Goal: Navigation & Orientation: Understand site structure

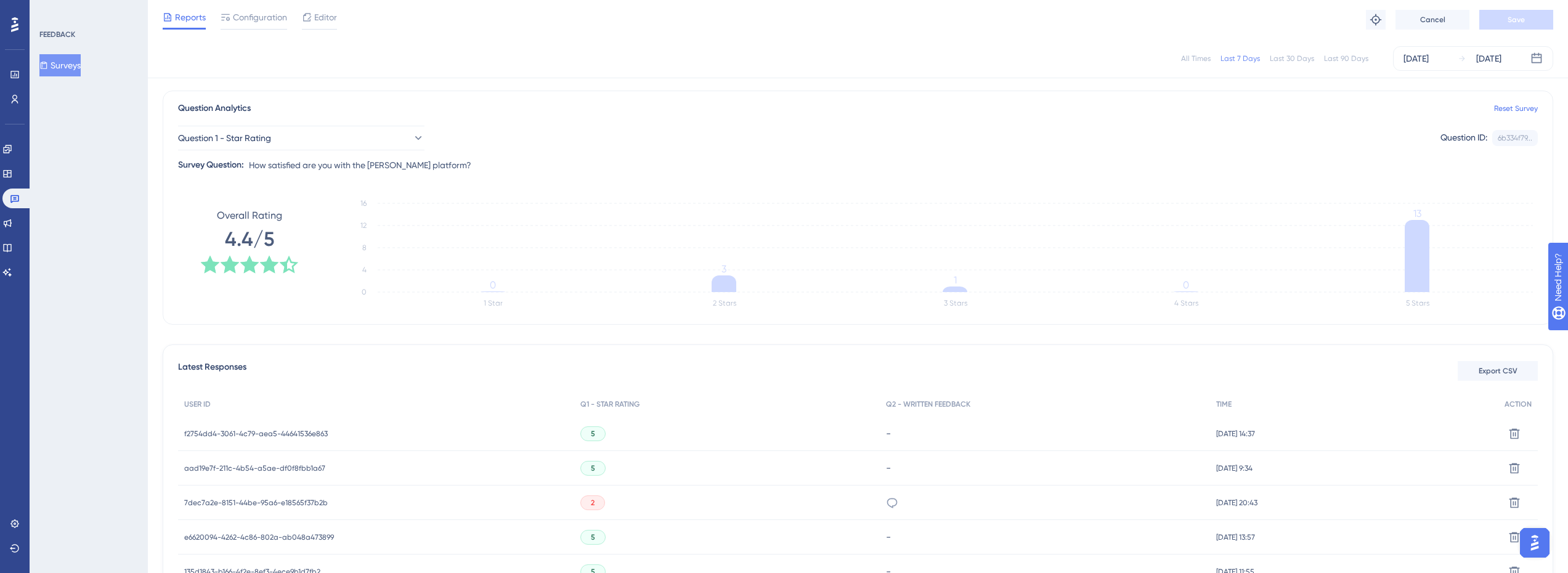
scroll to position [123, 0]
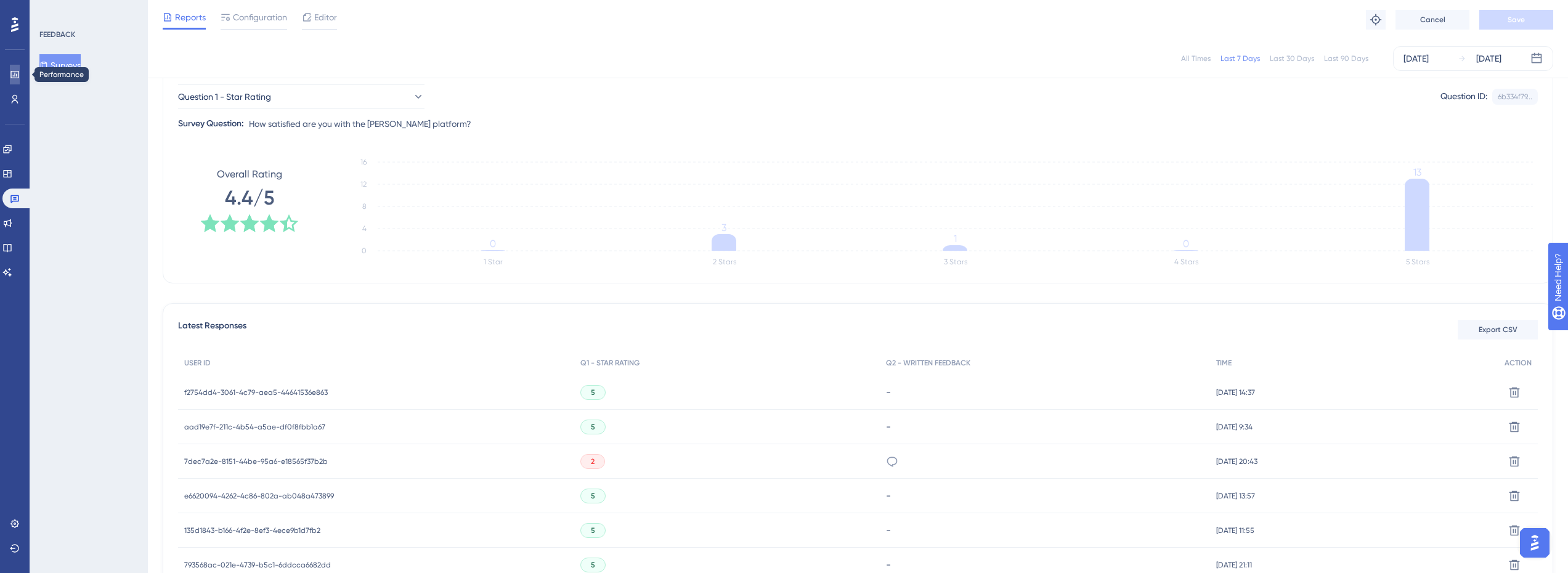
click at [12, 72] on icon at bounding box center [14, 74] width 9 height 9
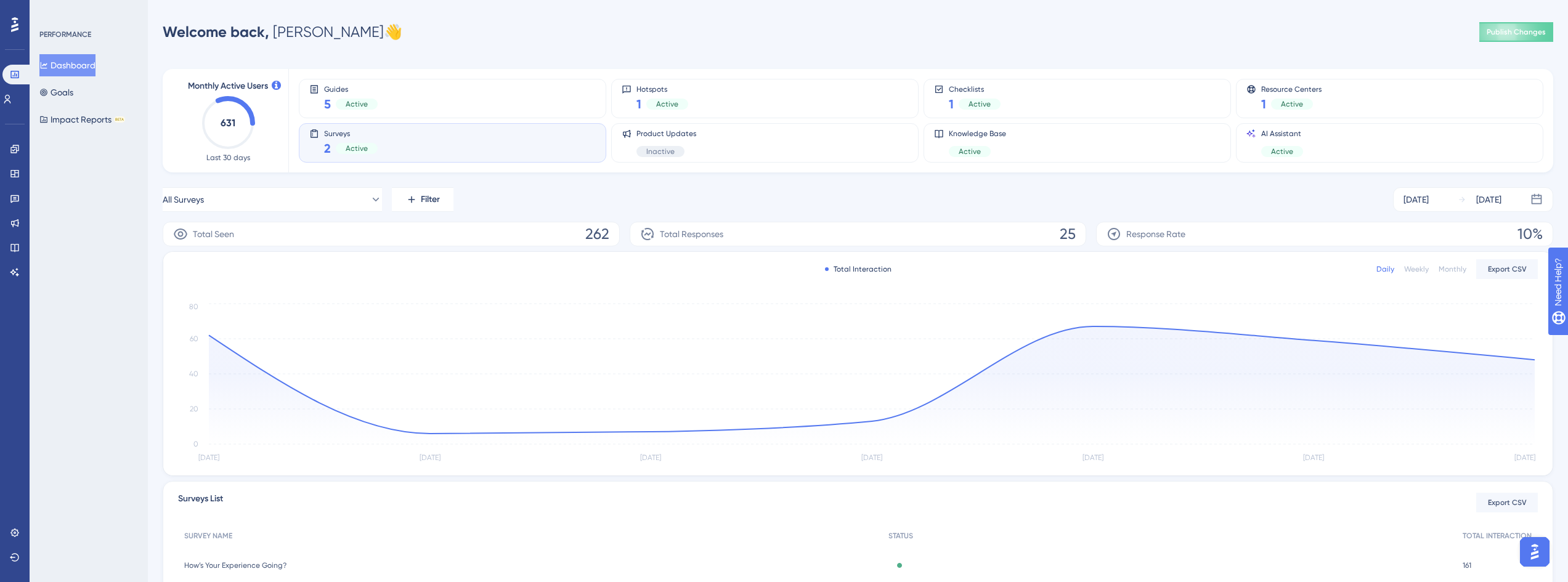
click at [480, 141] on div "Surveys 2 Active" at bounding box center [452, 143] width 287 height 28
drag, startPoint x: 486, startPoint y: 92, endPoint x: 483, endPoint y: 103, distance: 11.4
click at [486, 91] on div "Guides 5 Active" at bounding box center [452, 99] width 287 height 28
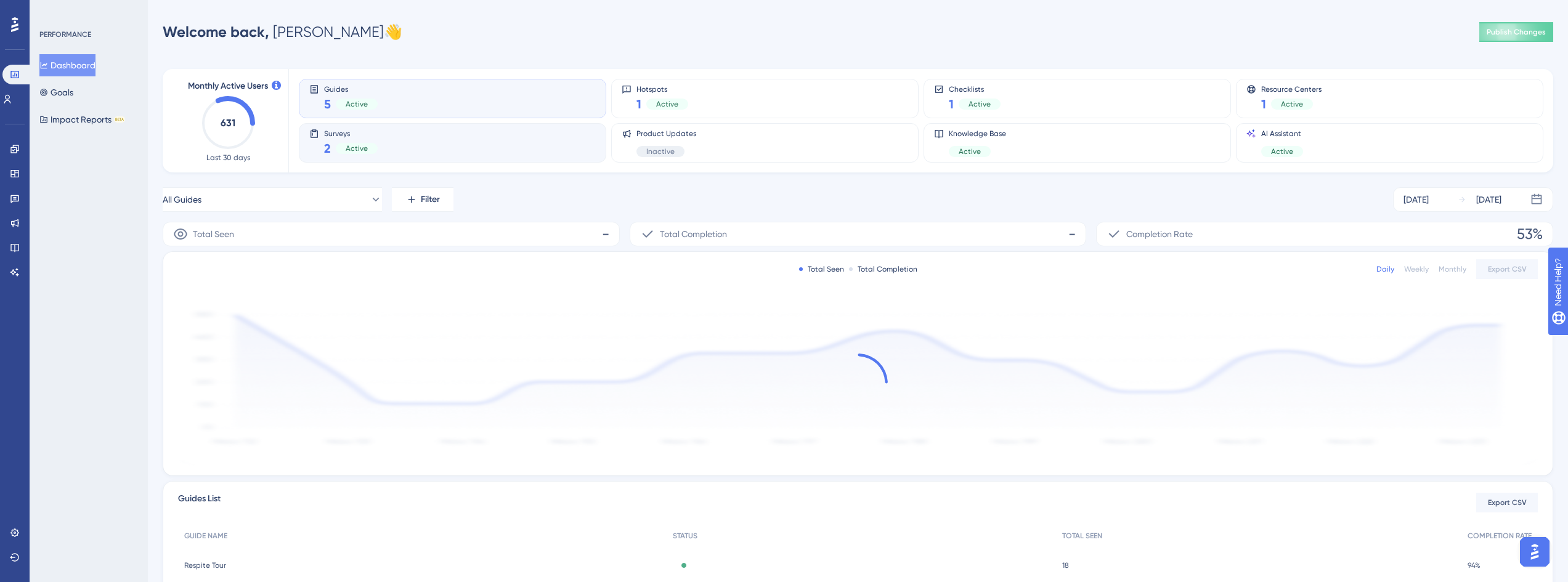
click at [451, 147] on div "Surveys 2 Active" at bounding box center [452, 143] width 287 height 28
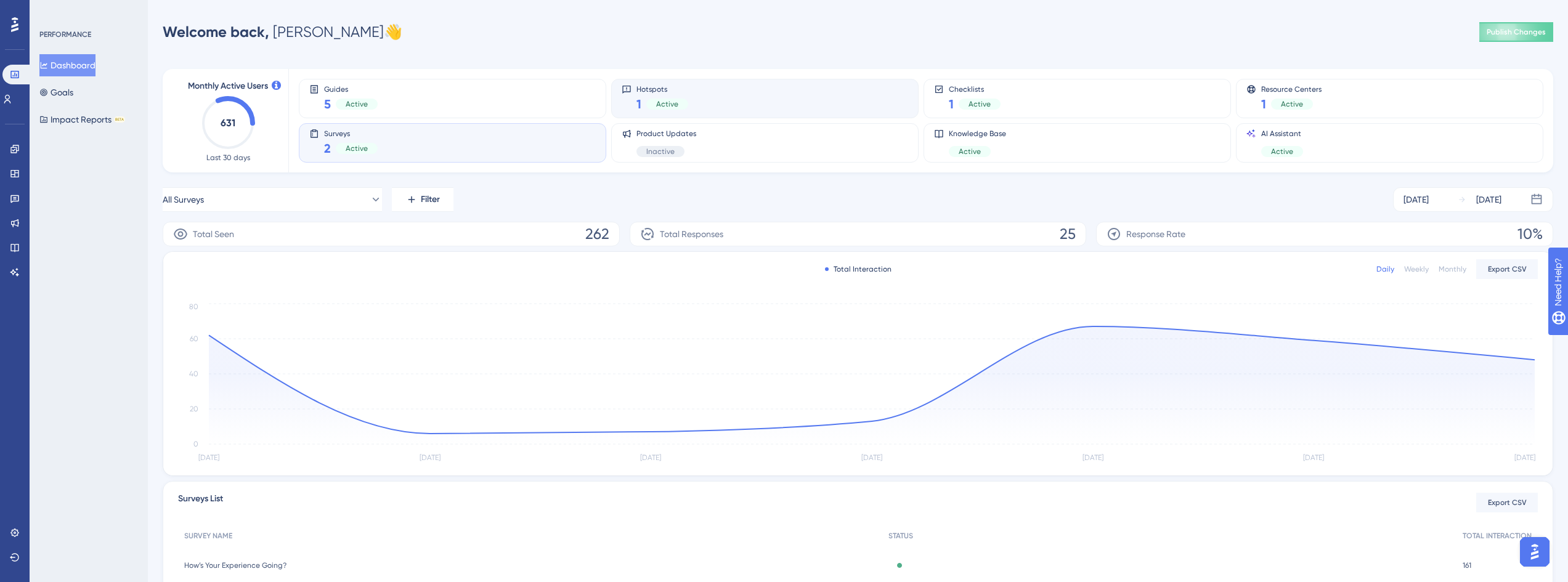
click at [802, 85] on div "Hotspots 1 Active" at bounding box center [765, 99] width 287 height 28
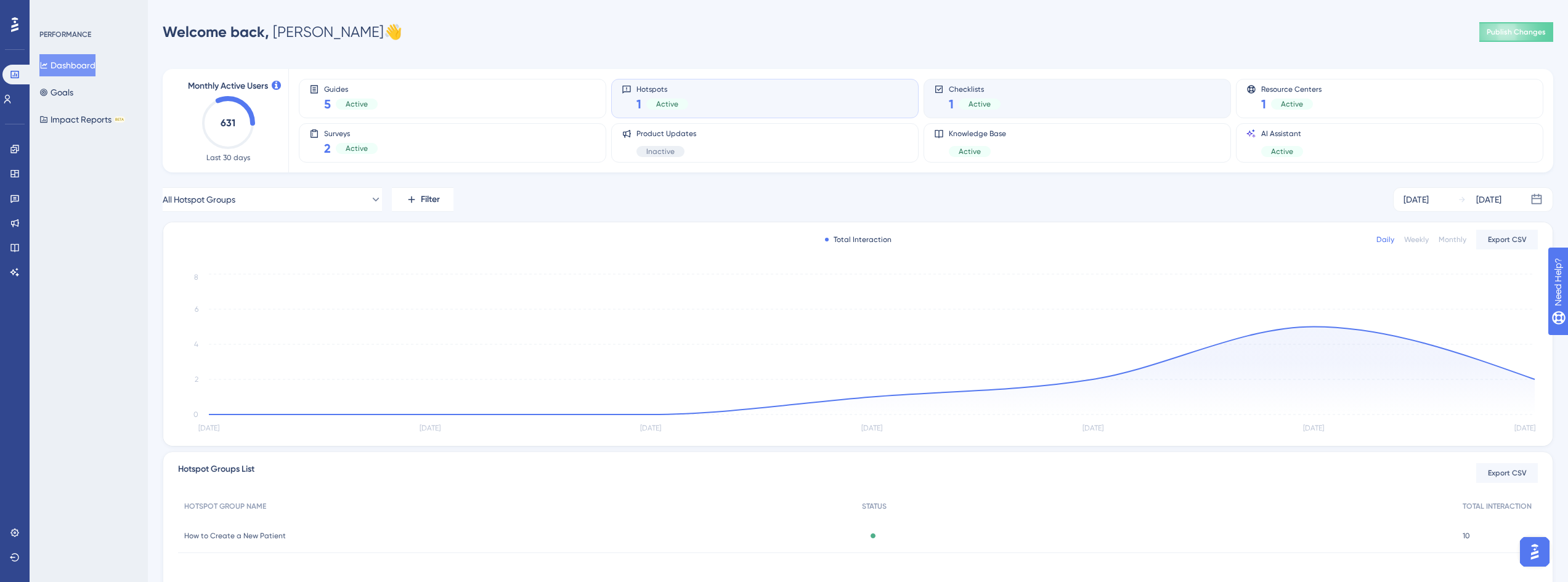
click at [1077, 88] on div "Checklists 1 Active" at bounding box center [1077, 99] width 287 height 28
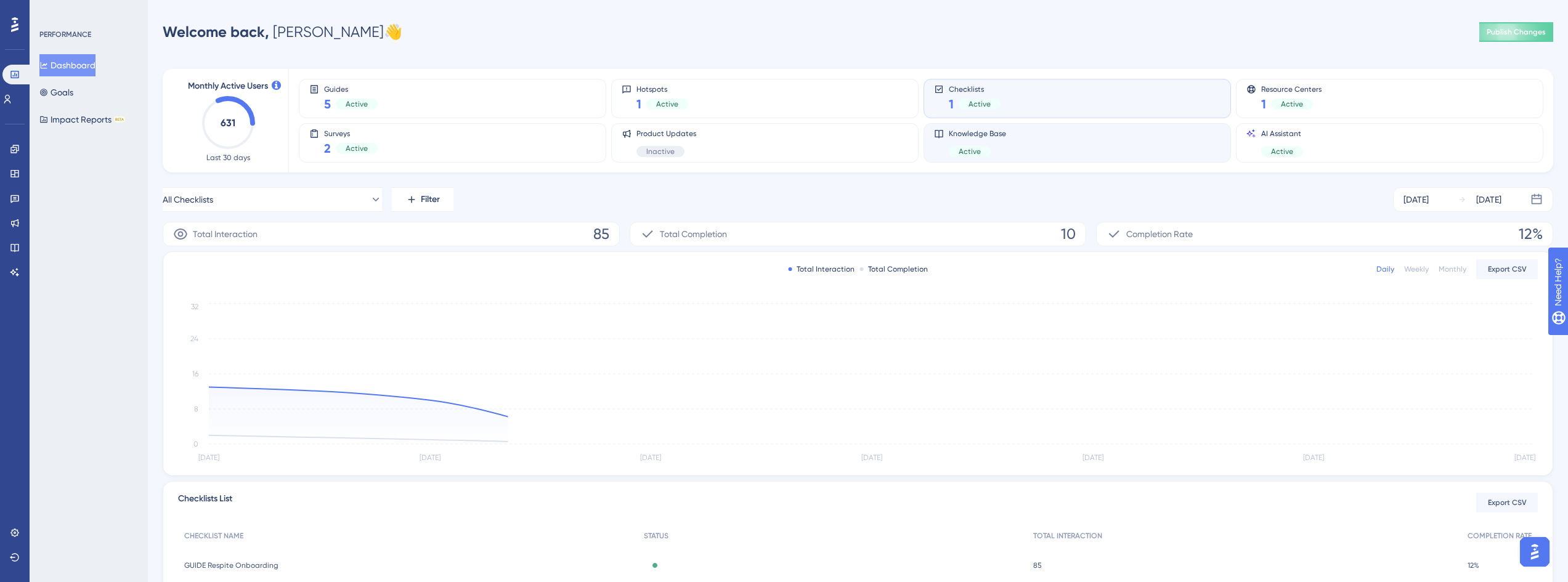
click at [1156, 141] on div "Knowledge Base Active" at bounding box center [1077, 143] width 287 height 28
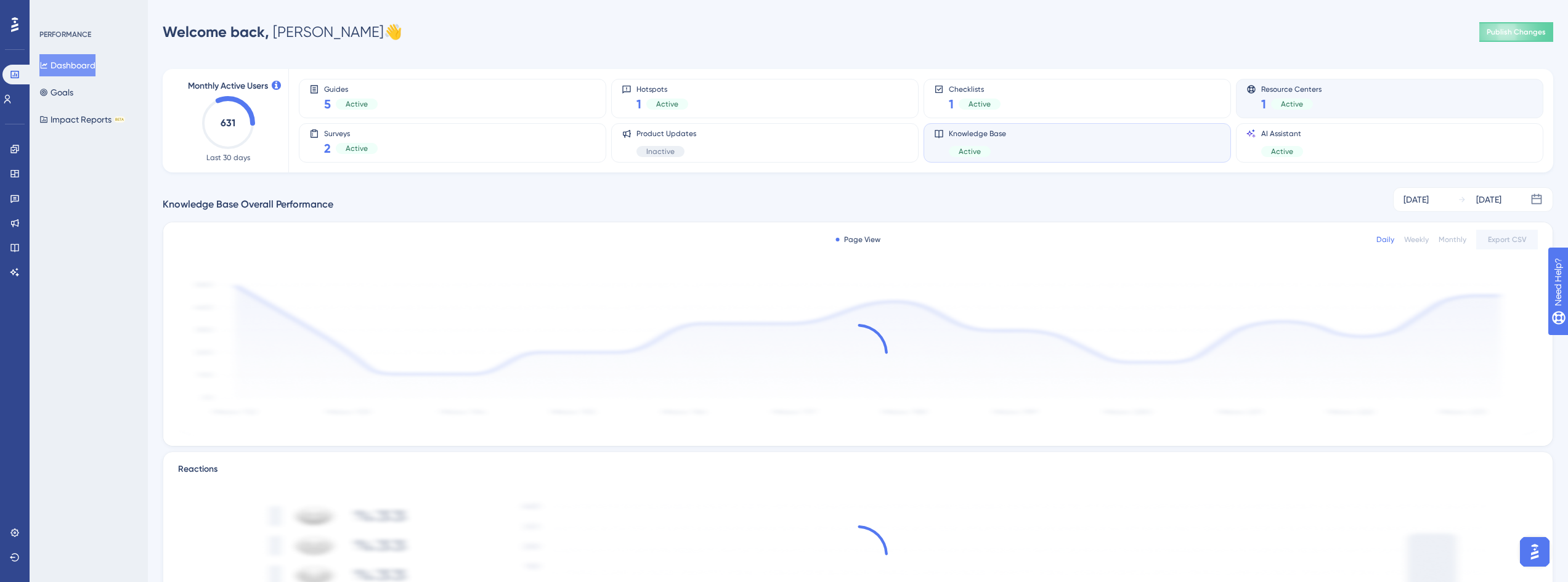
click at [1407, 89] on div "Resource Centers 1 Active" at bounding box center [1389, 99] width 287 height 28
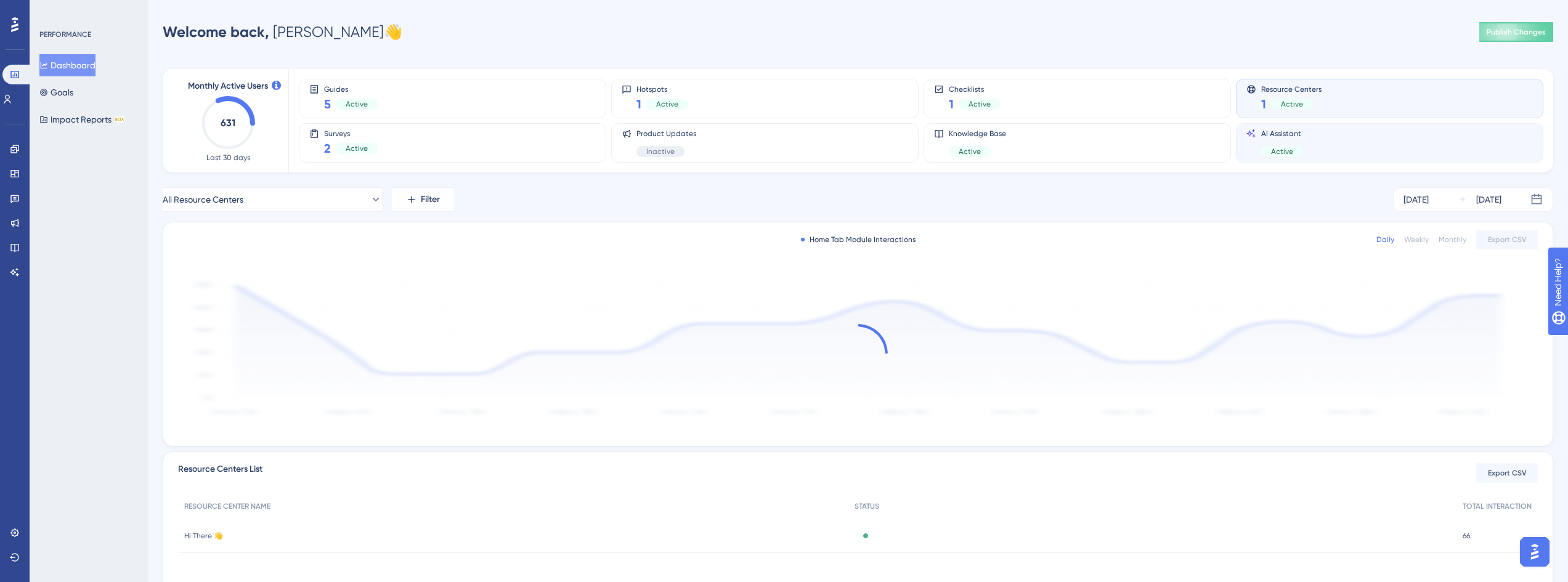
click at [1359, 134] on div "AI Assistant Active" at bounding box center [1389, 143] width 287 height 28
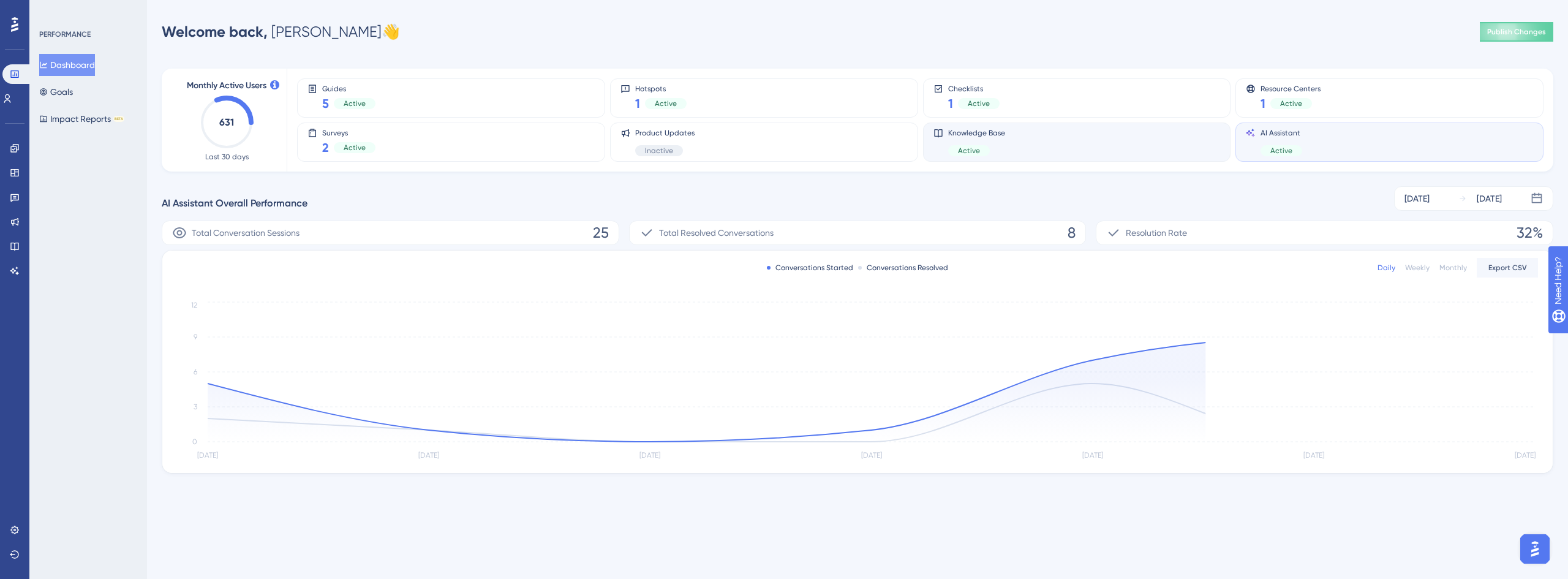
click at [1118, 159] on div "Knowledge Base Active" at bounding box center [1077, 142] width 308 height 39
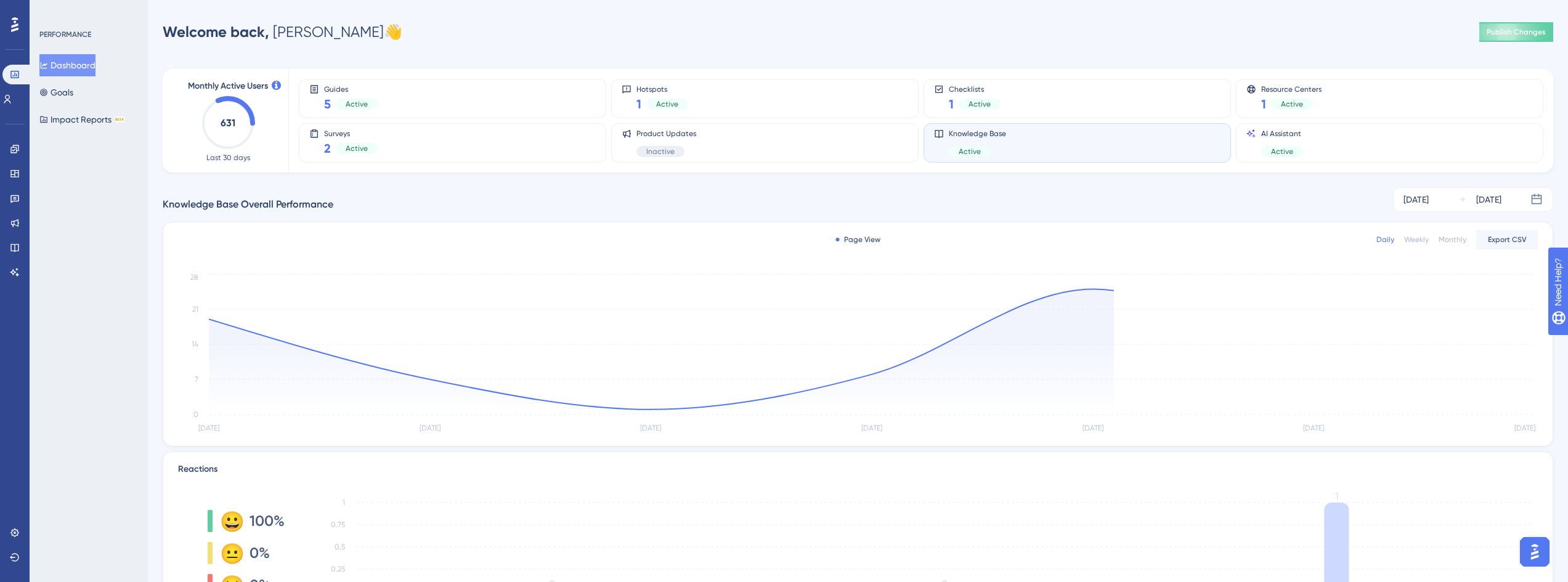
click at [430, 119] on div "Guides 5 Active Hotspots 1 Active Checklists 1 Active Resource Centers 1 Active…" at bounding box center [913, 120] width 1230 height 103
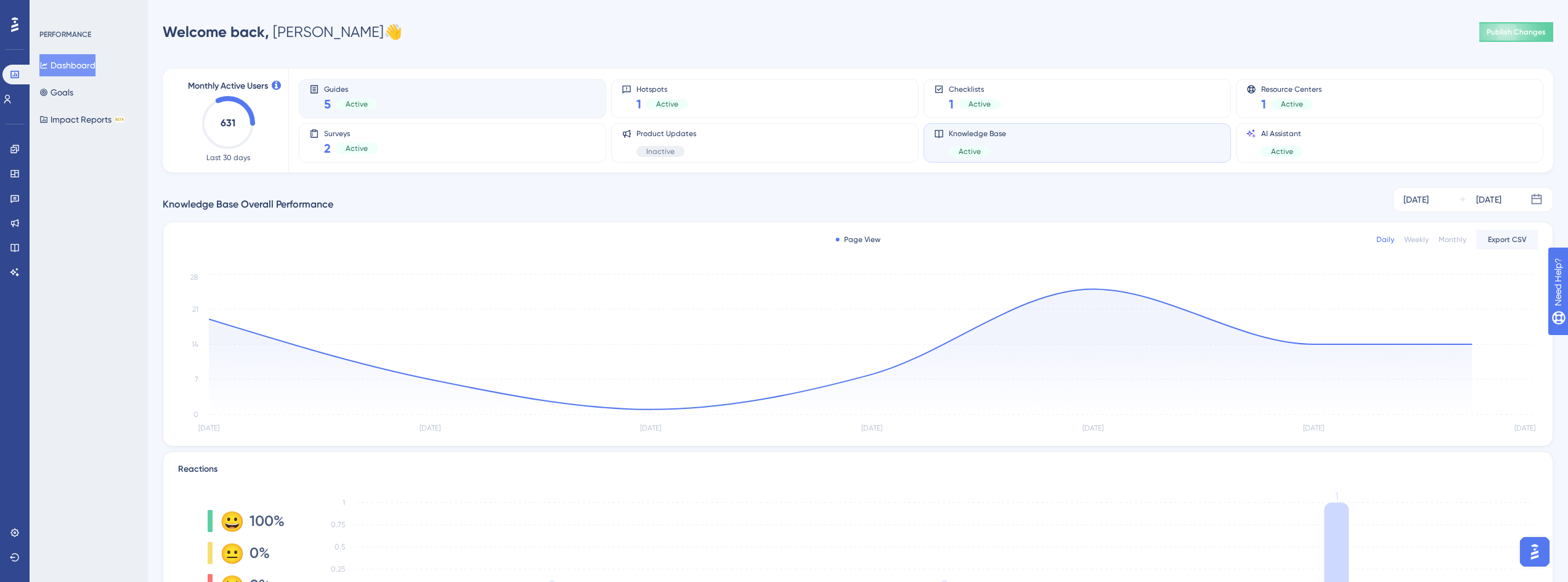
click at [444, 106] on div "Guides 5 Active" at bounding box center [452, 99] width 287 height 28
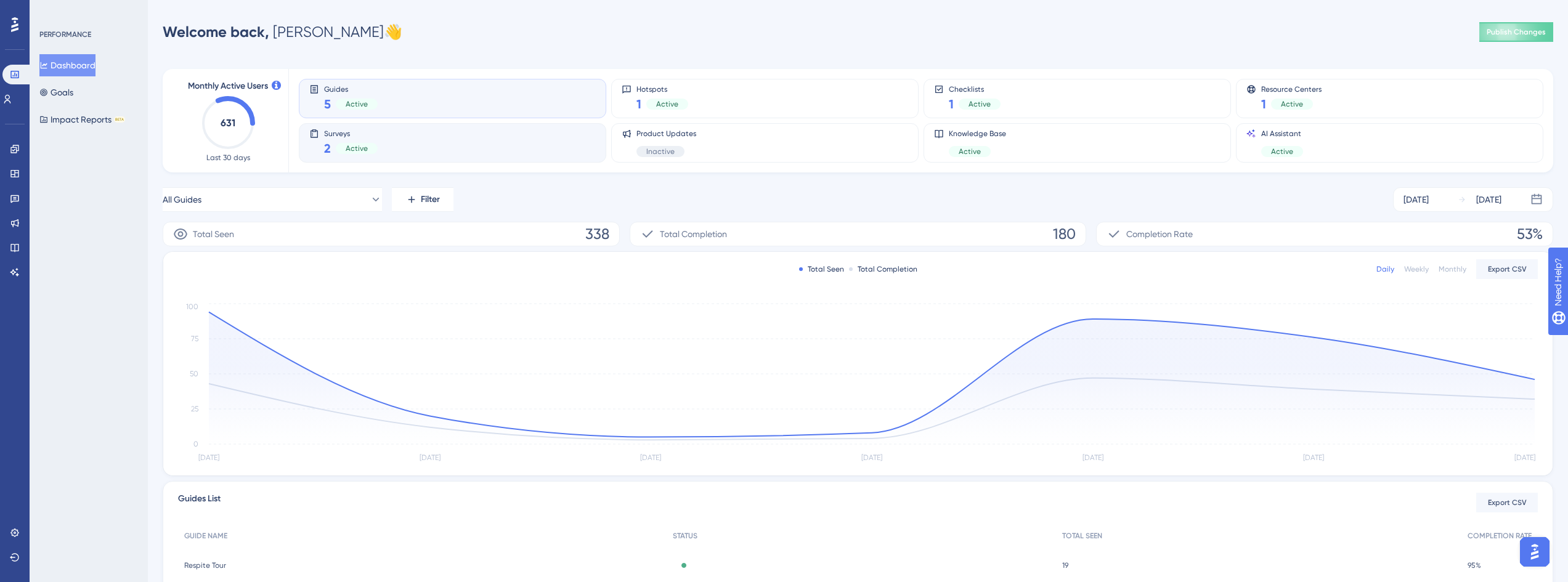
click at [457, 126] on div "Surveys 2 Active" at bounding box center [452, 143] width 307 height 39
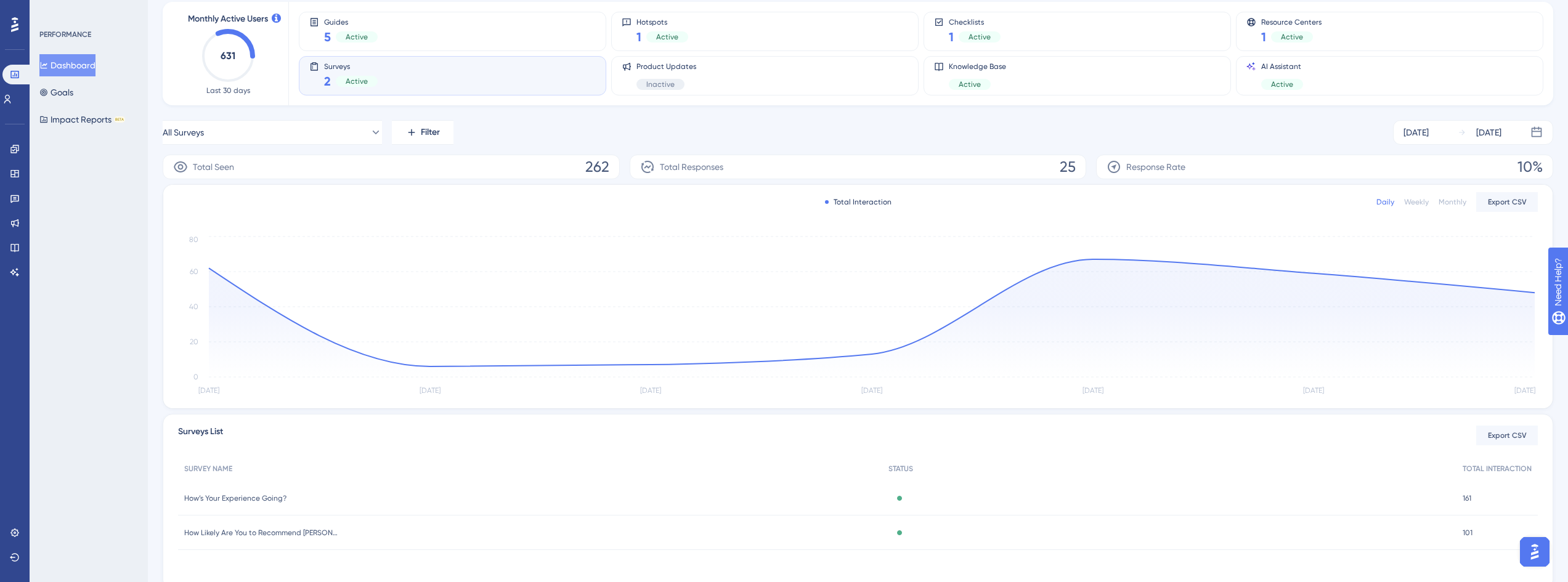
scroll to position [115, 0]
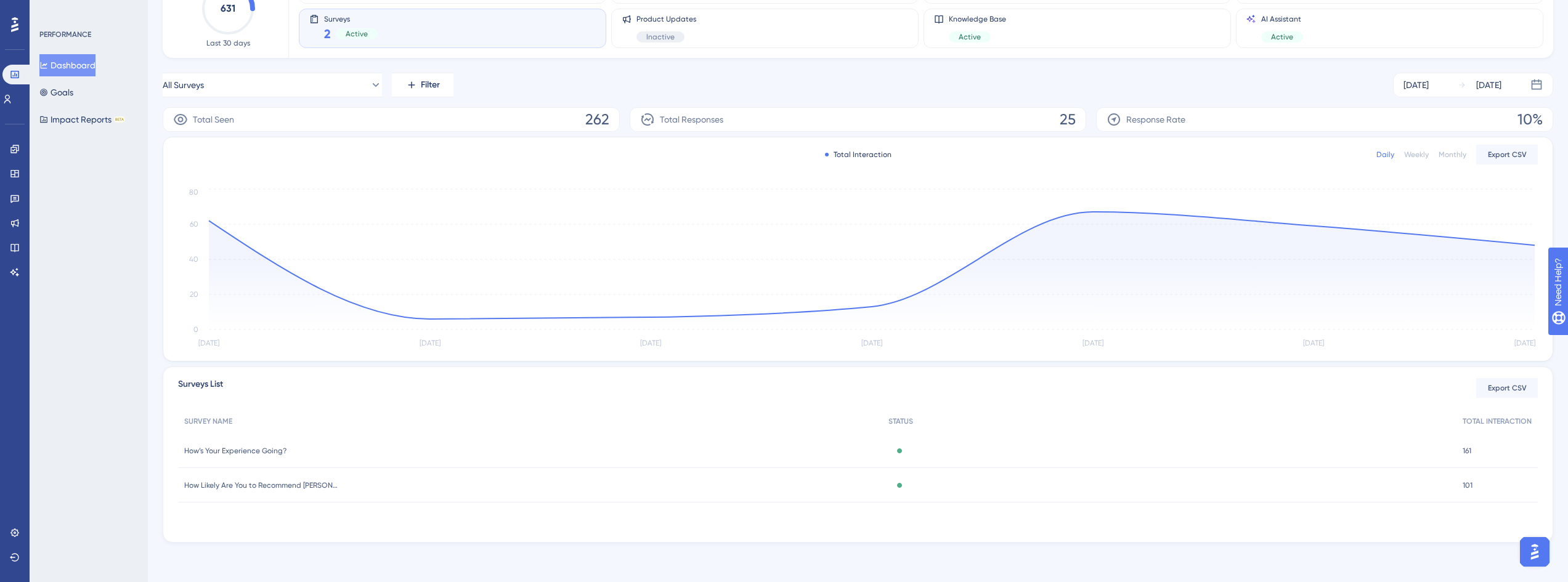
click at [258, 477] on div "How Likely Are You to Recommend [PERSON_NAME]? How Likely Are You to Recommend …" at bounding box center [529, 486] width 704 height 35
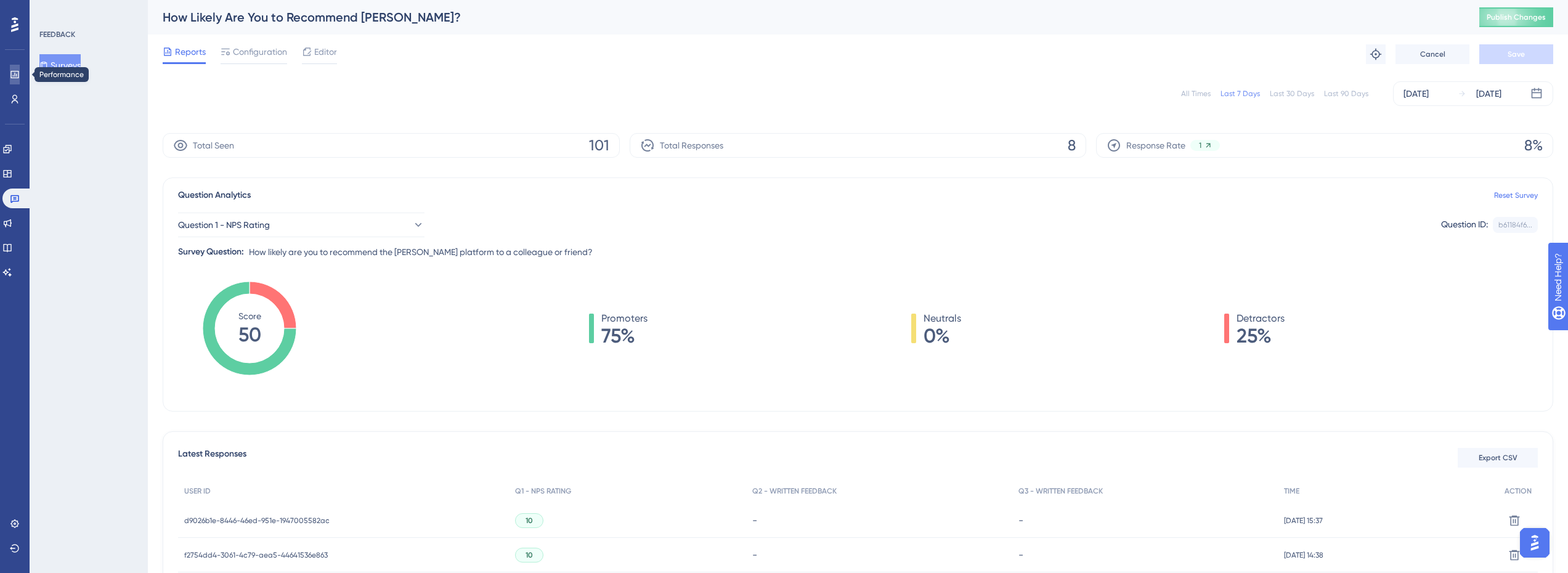
click at [13, 77] on icon at bounding box center [14, 74] width 9 height 9
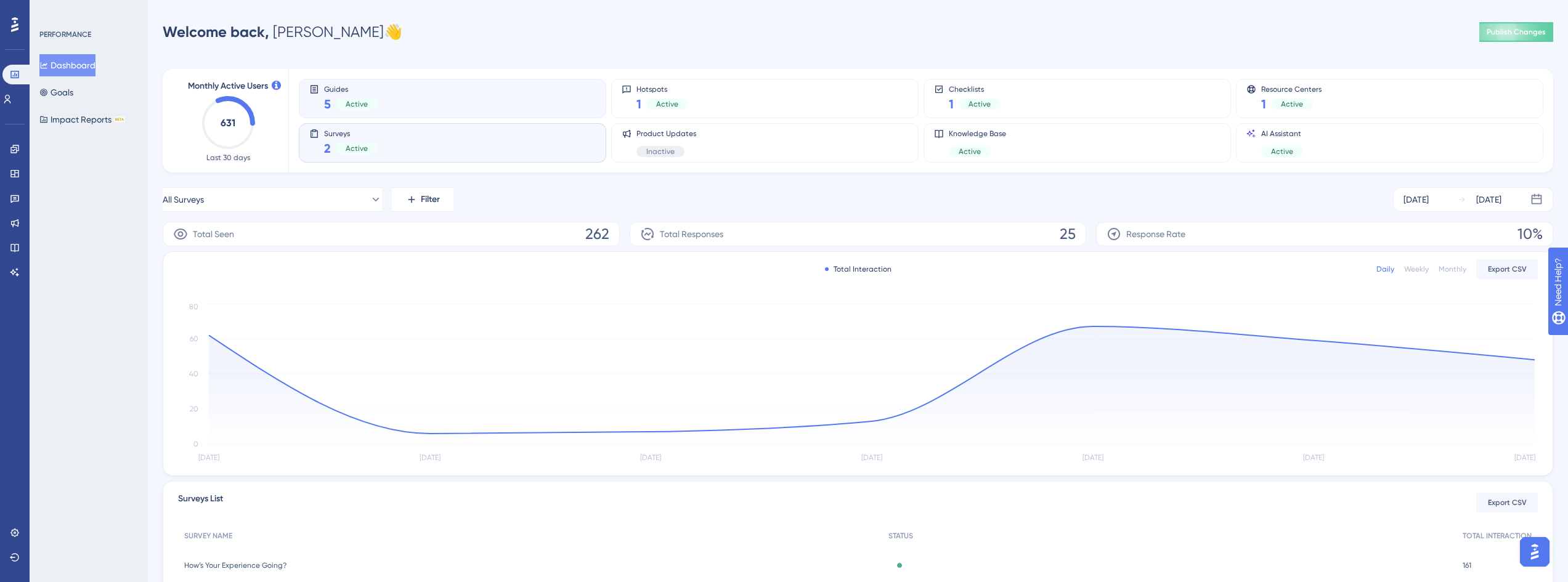
click at [471, 92] on div "Guides 5 Active" at bounding box center [452, 99] width 287 height 28
click at [412, 152] on div "Surveys 2 Active" at bounding box center [452, 143] width 287 height 28
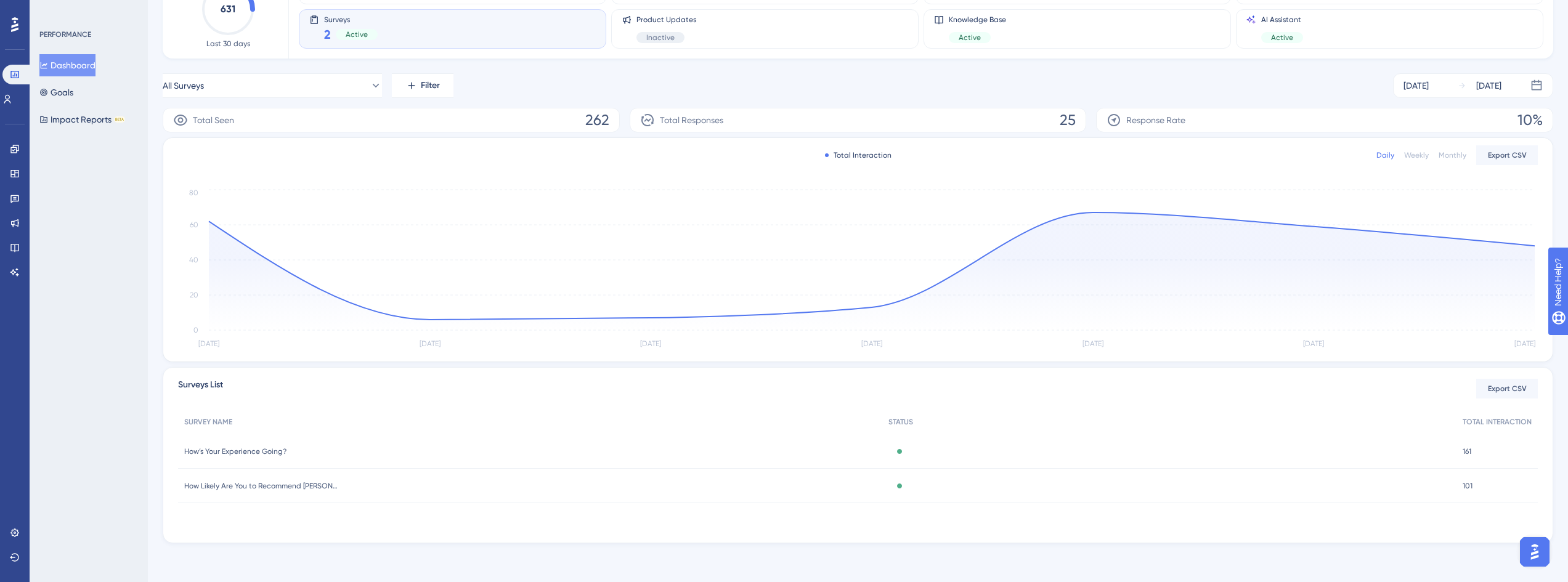
scroll to position [115, 0]
click at [261, 451] on span "How’s Your Experience Going?" at bounding box center [235, 451] width 102 height 9
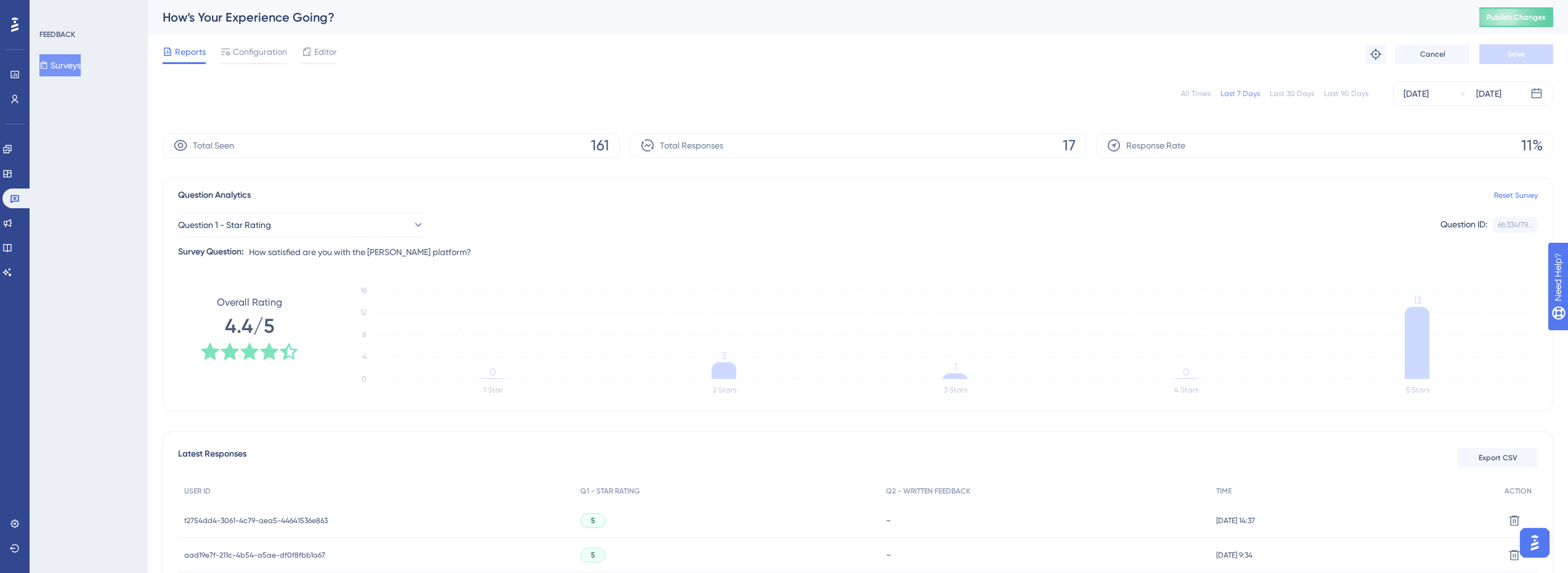
click at [15, 60] on div "Performance Users" at bounding box center [14, 72] width 20 height 74
click at [15, 71] on icon at bounding box center [14, 74] width 8 height 7
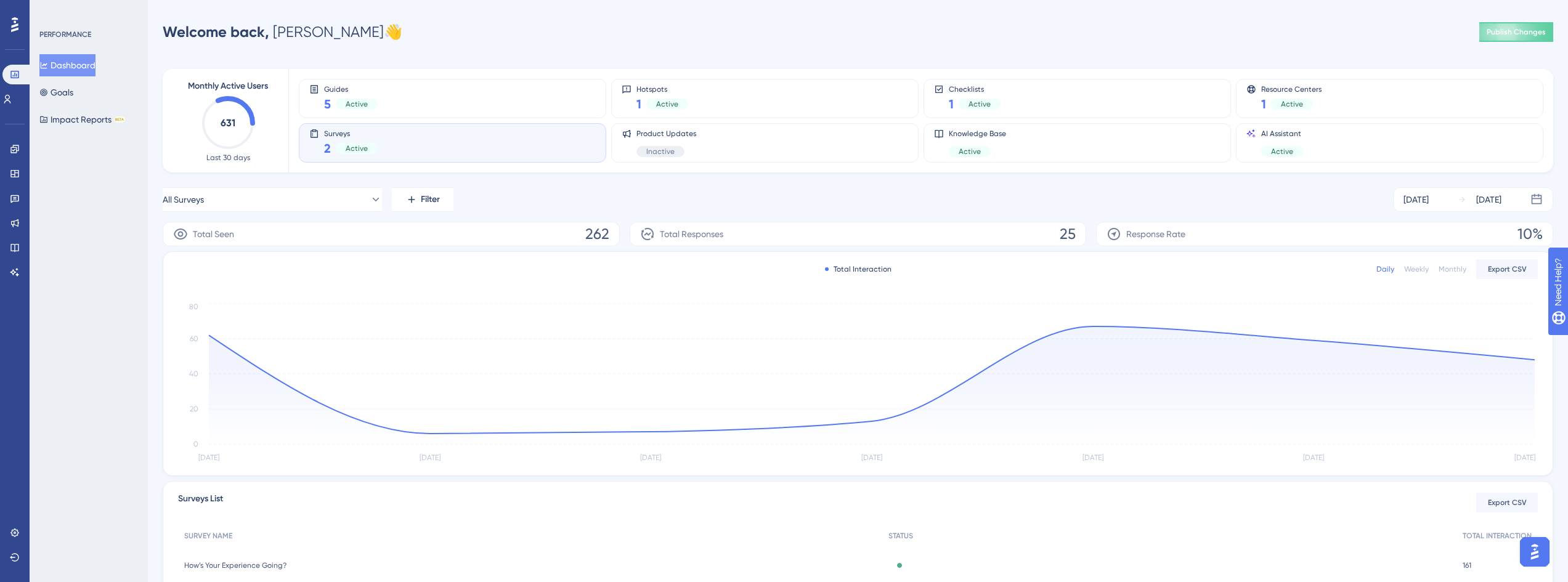
click at [15, 18] on icon at bounding box center [14, 24] width 7 height 15
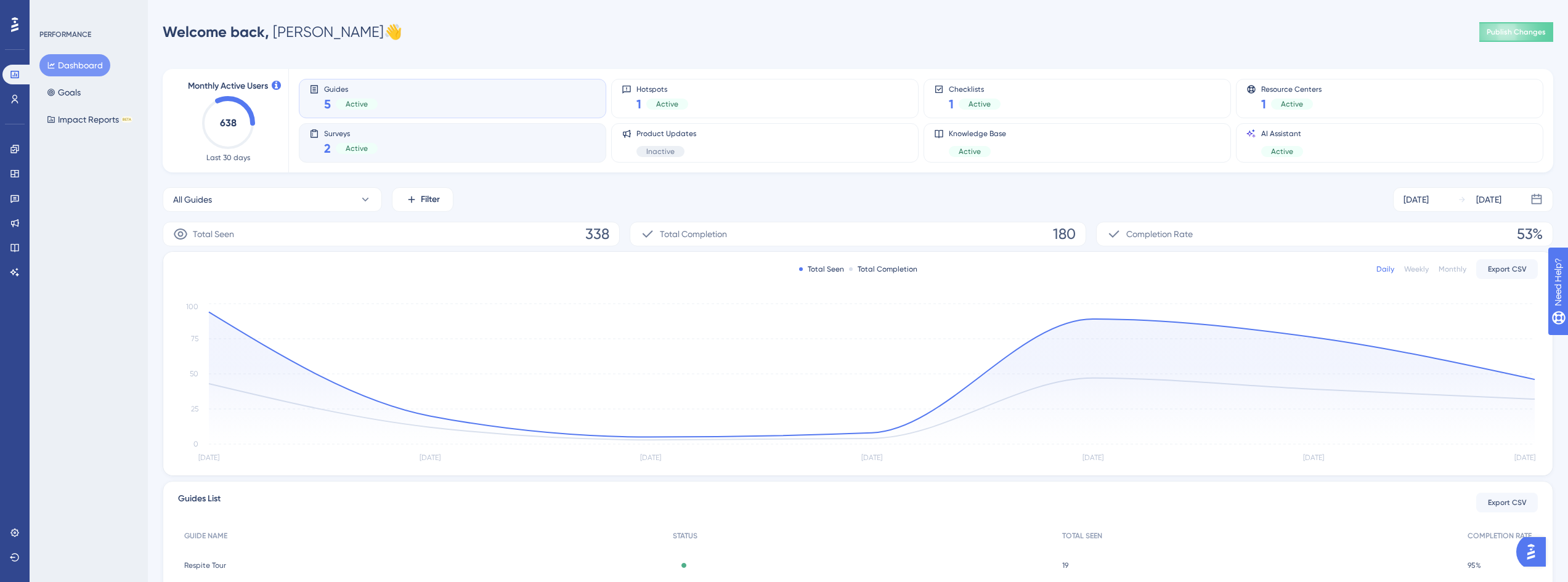
click at [493, 126] on div "Surveys 2 Active" at bounding box center [452, 143] width 307 height 39
drag, startPoint x: 542, startPoint y: 83, endPoint x: 551, endPoint y: 79, distance: 9.8
click at [551, 79] on div "Guides 5 Active" at bounding box center [452, 99] width 307 height 39
click at [539, 117] on div "Guides 5 Active" at bounding box center [452, 99] width 307 height 39
click at [522, 135] on div "Surveys 2 Active" at bounding box center [452, 143] width 287 height 28
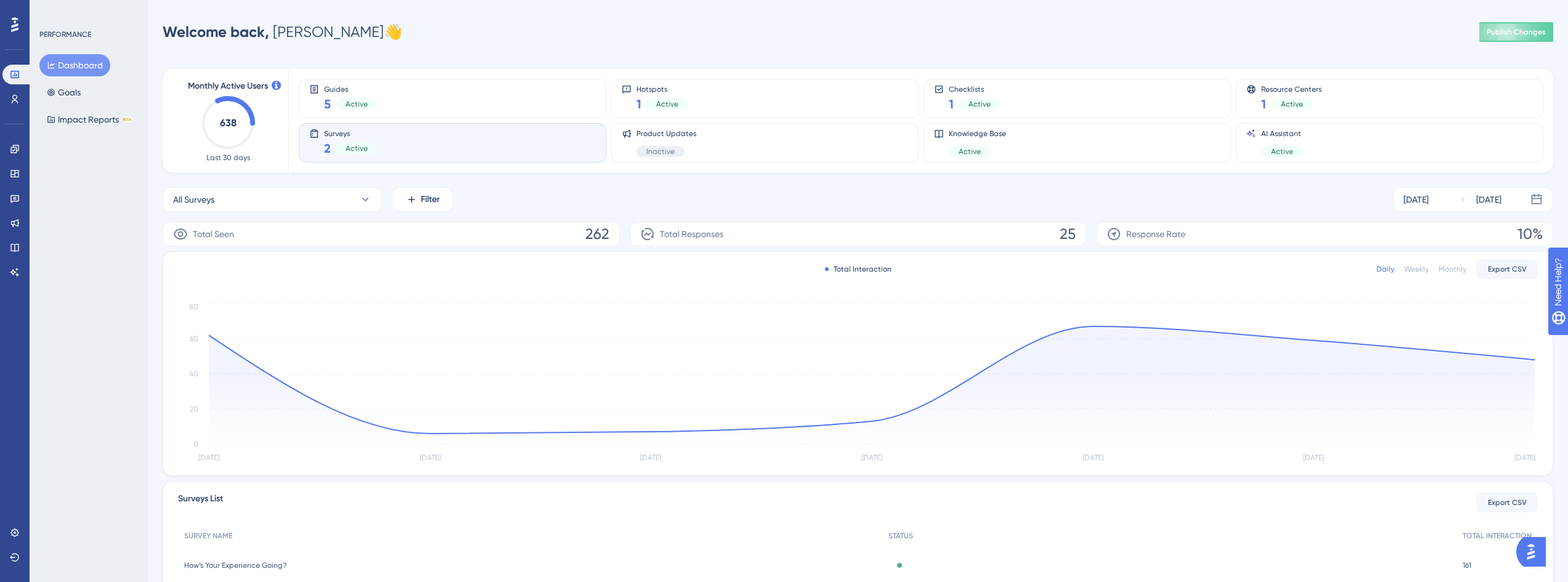
click at [550, 74] on div "Guides 5 Active Hotspots 1 Active Checklists 1 Active Resource Centers 1 Active…" at bounding box center [913, 120] width 1230 height 103
click at [535, 92] on div "Guides 5 Active" at bounding box center [452, 99] width 287 height 28
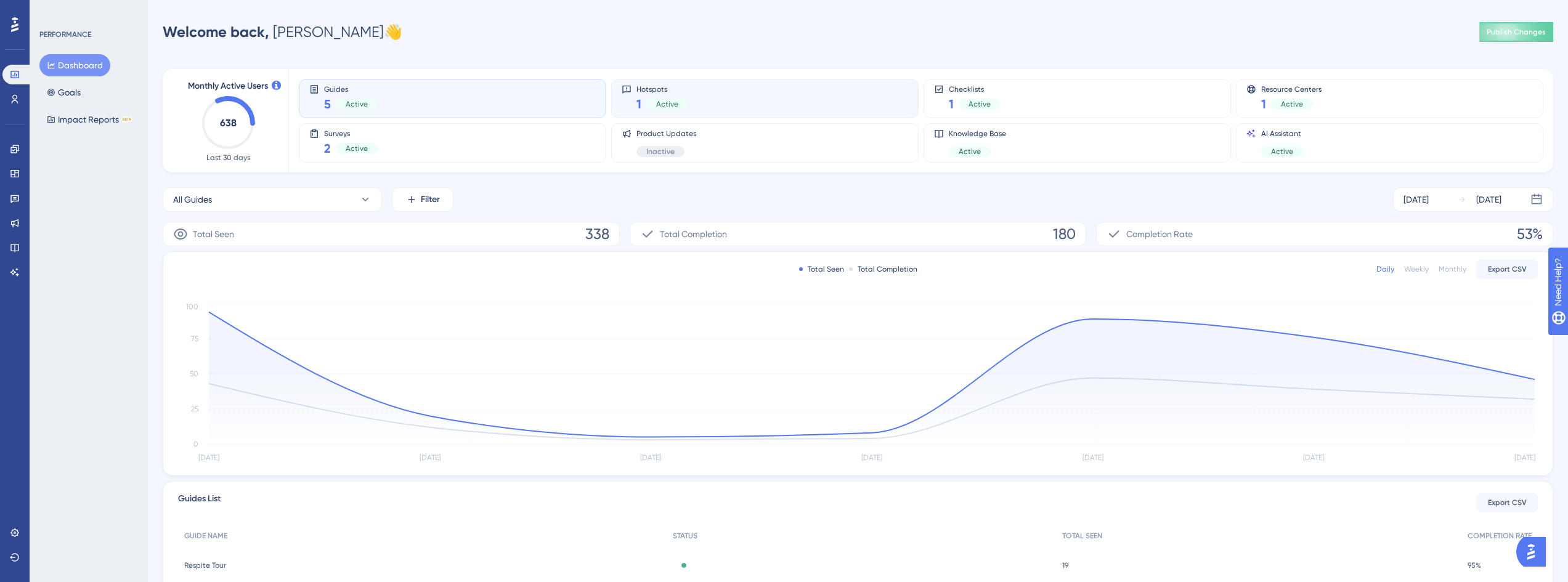
click at [905, 100] on div "Hotspots 1 Active" at bounding box center [765, 99] width 287 height 28
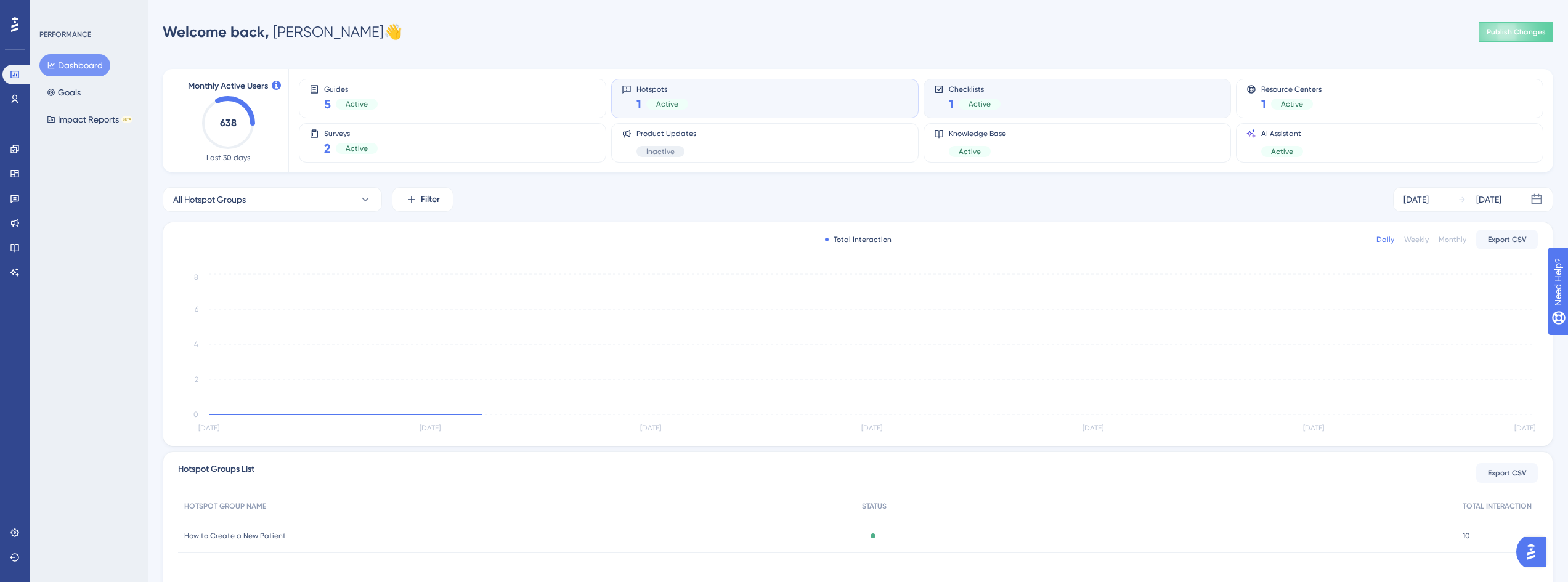
click at [1067, 84] on div "Checklists 1 Active" at bounding box center [1077, 99] width 307 height 39
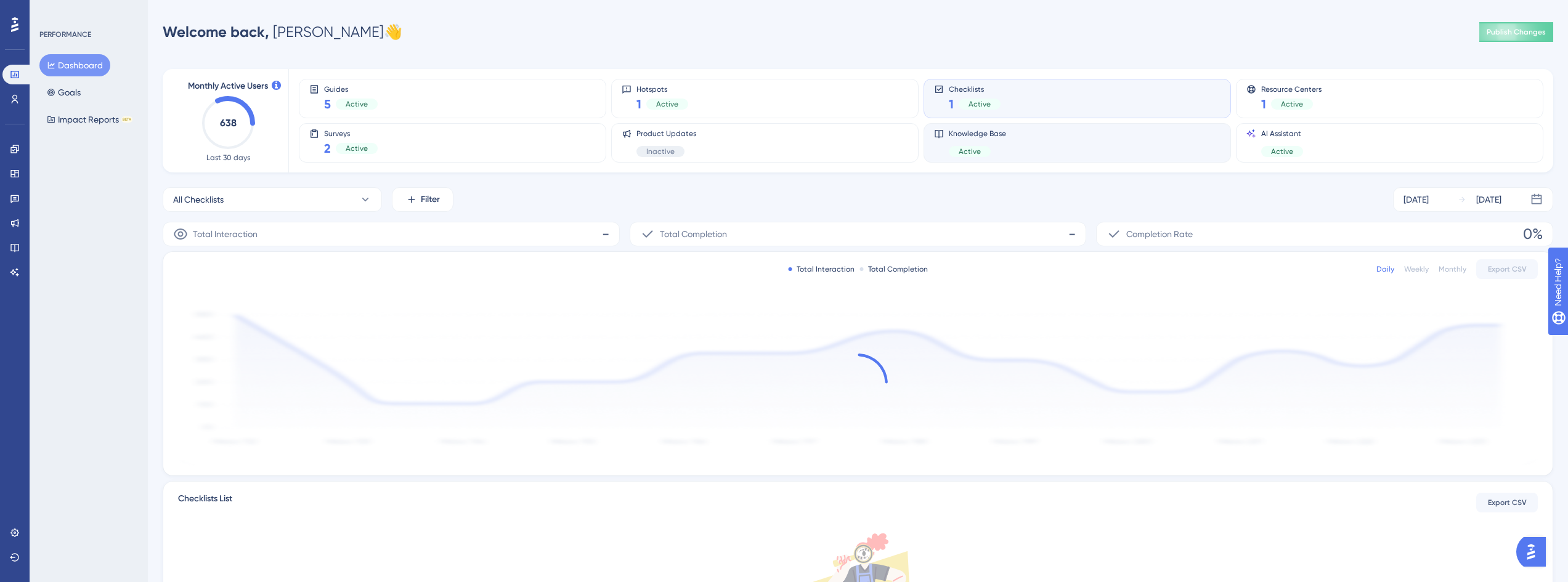
click at [1045, 133] on div "Knowledge Base Active" at bounding box center [1077, 143] width 287 height 28
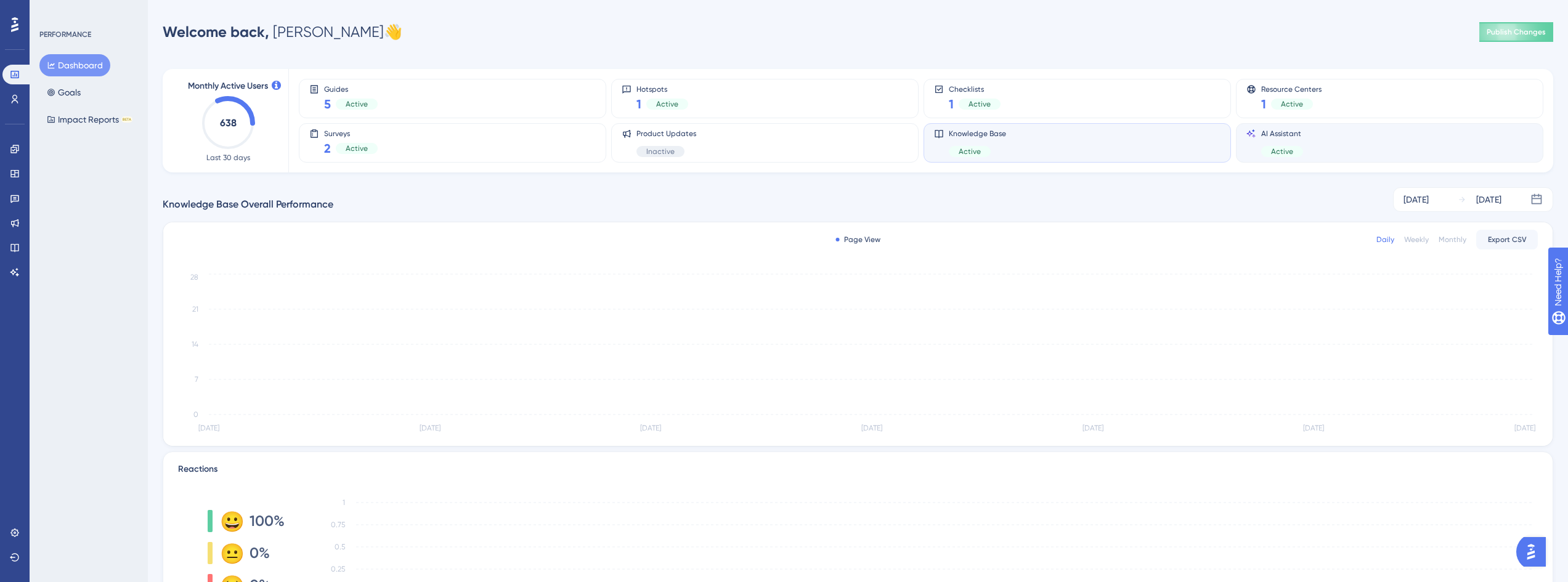
click at [1359, 130] on div "AI Assistant Active" at bounding box center [1389, 143] width 287 height 28
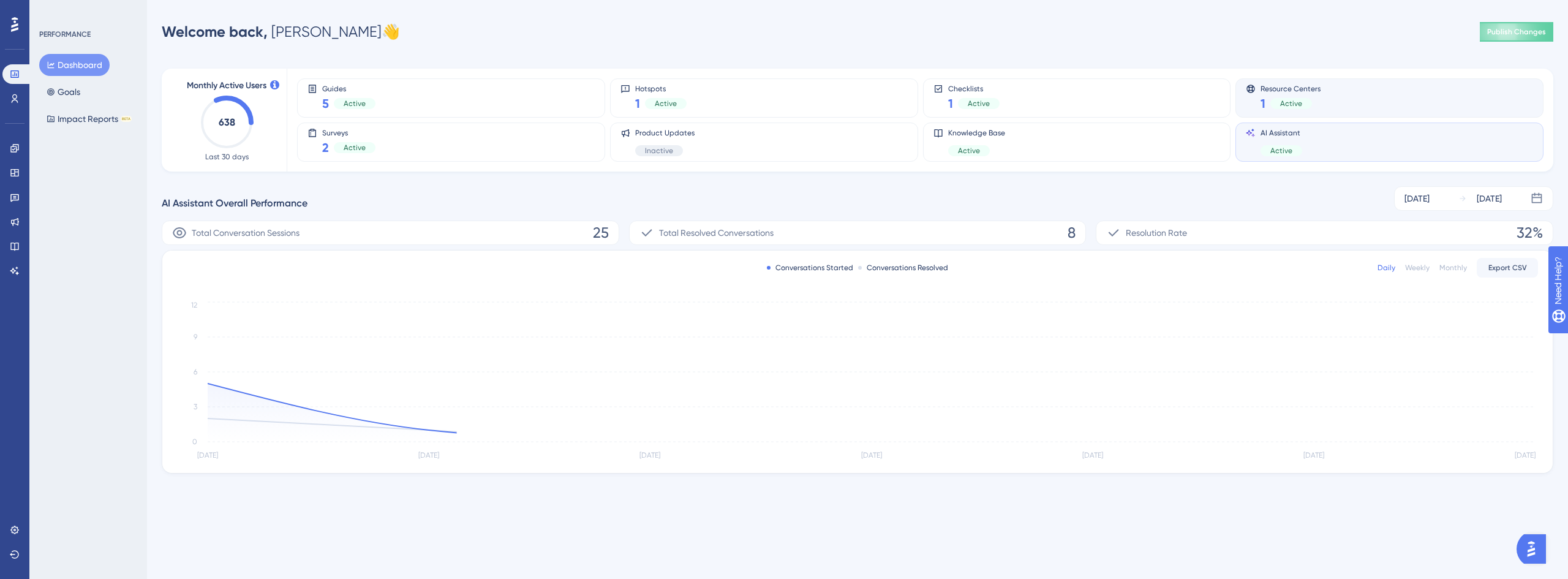
click at [1373, 96] on div "Resource Centers 1 Active" at bounding box center [1390, 98] width 288 height 28
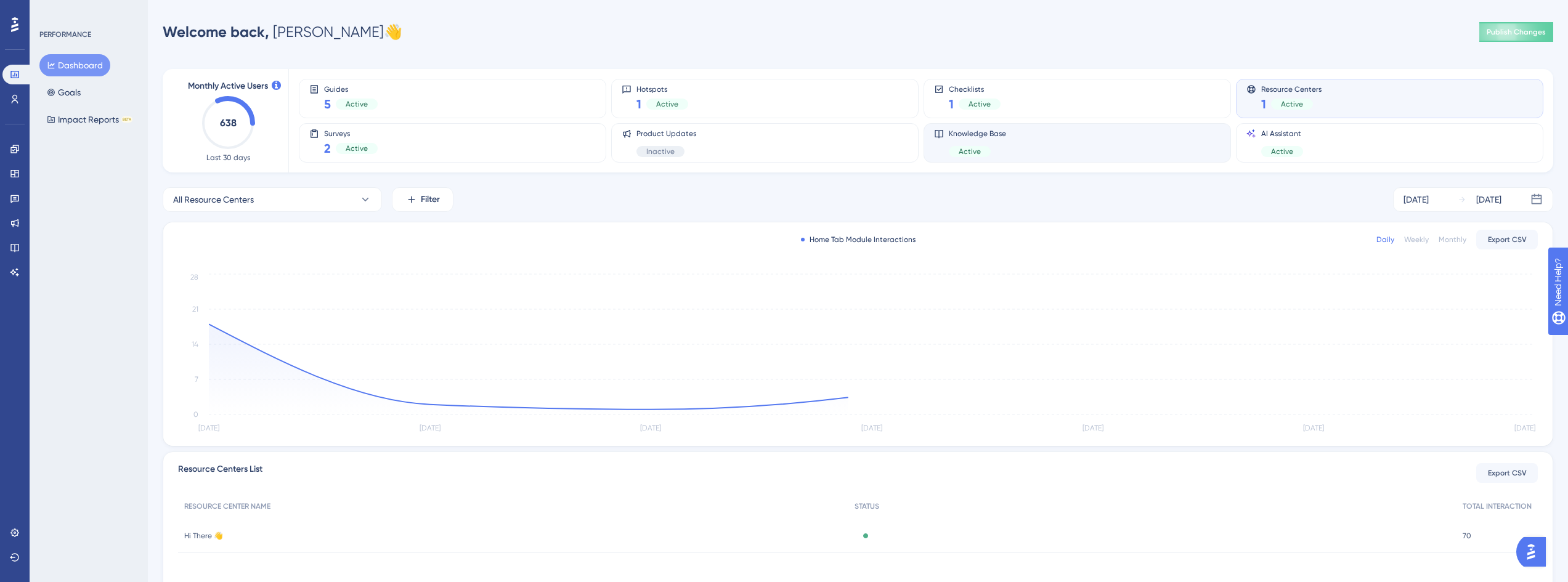
click at [1128, 138] on div "Knowledge Base Active" at bounding box center [1077, 143] width 287 height 28
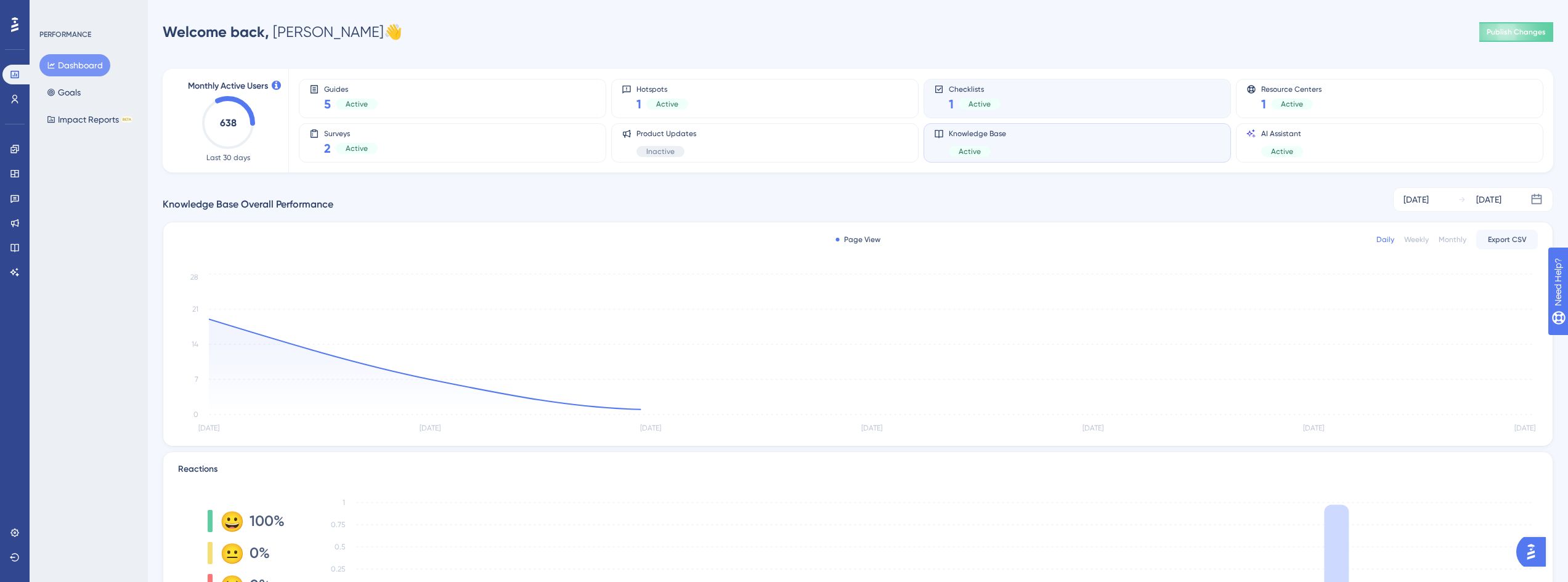
click at [1130, 101] on div "Checklists 1 Active" at bounding box center [1077, 99] width 287 height 28
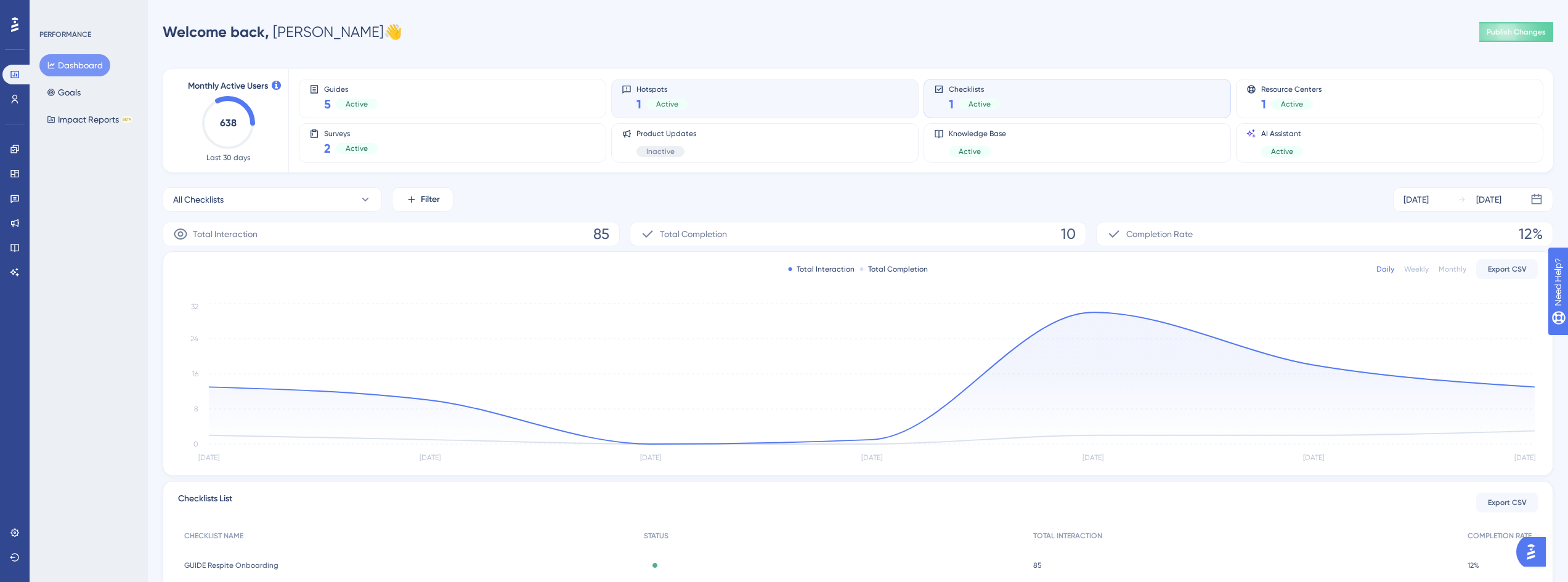
click at [827, 94] on div "Hotspots 1 Active" at bounding box center [765, 99] width 287 height 28
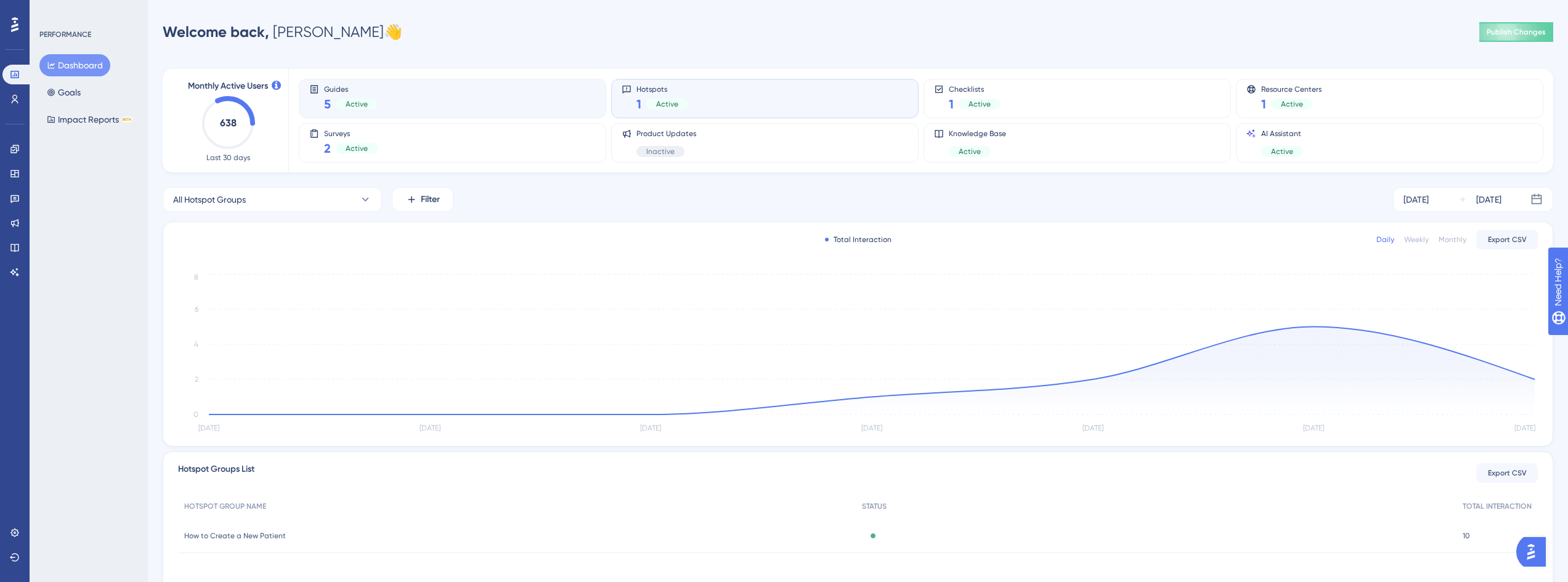
click at [504, 90] on div "Guides 5 Active" at bounding box center [452, 99] width 287 height 28
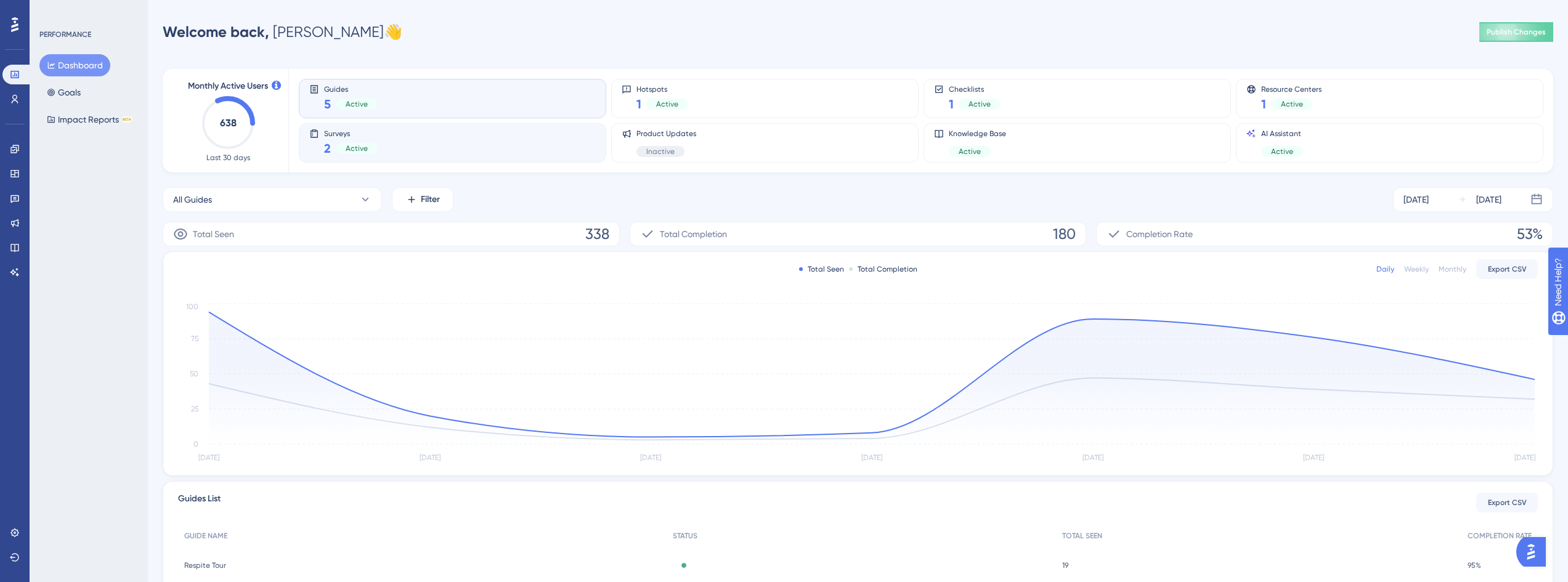
click at [494, 154] on div "Surveys 2 Active" at bounding box center [452, 143] width 287 height 28
click at [502, 91] on div "Guides 5 Active" at bounding box center [452, 99] width 287 height 28
click at [470, 134] on div "Surveys 2 Active" at bounding box center [452, 143] width 287 height 28
click at [517, 98] on div "Guides 5 Active" at bounding box center [452, 99] width 287 height 28
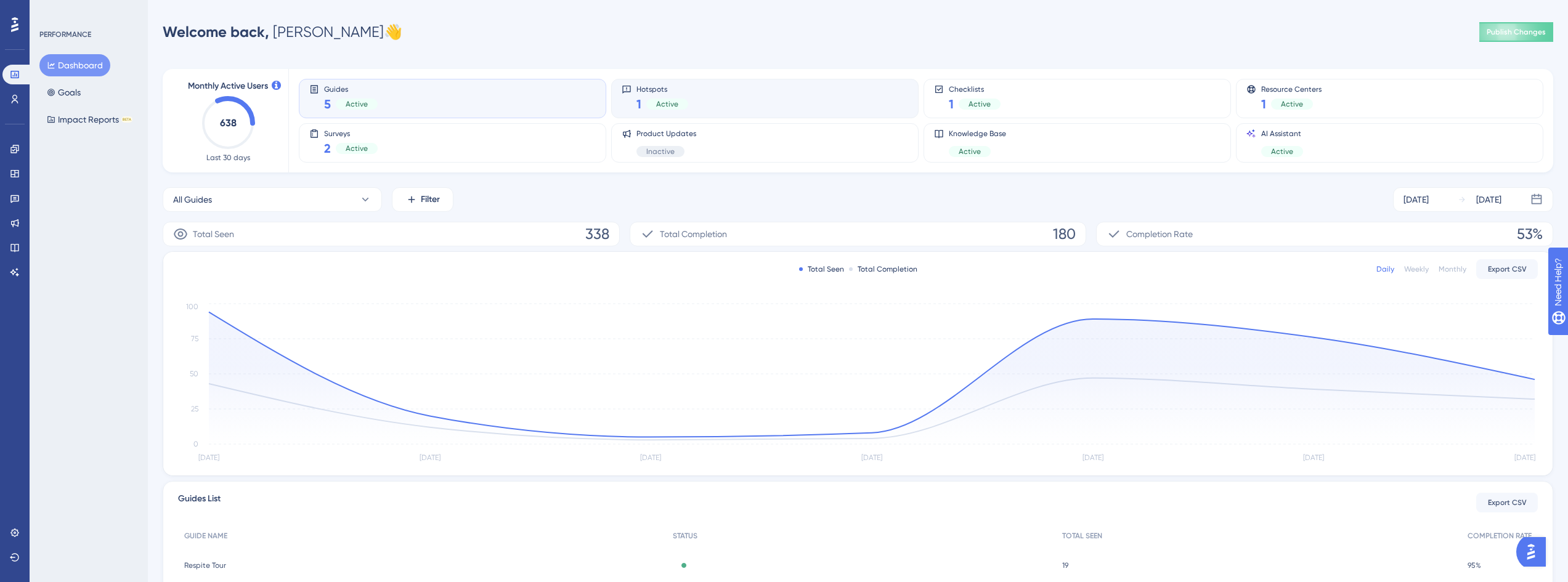
click at [745, 97] on div "Hotspots 1 Active" at bounding box center [765, 99] width 287 height 28
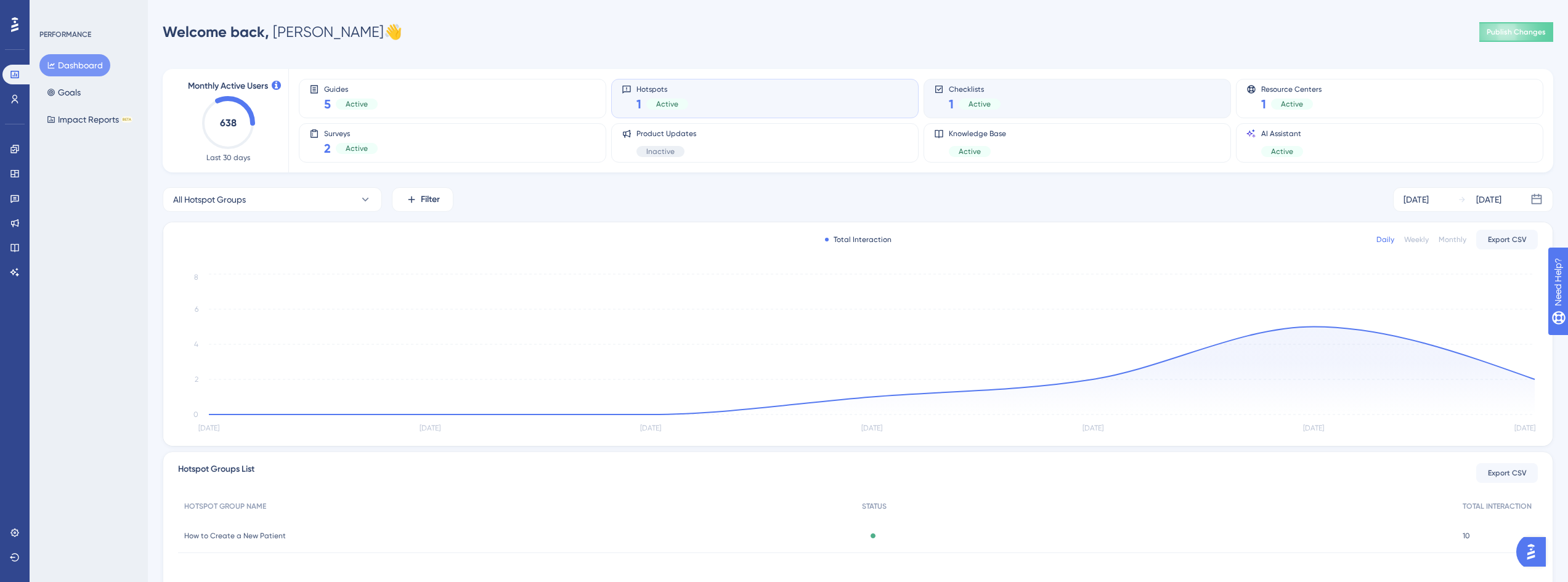
click at [1062, 102] on div "Checklists 1 Active" at bounding box center [1077, 99] width 287 height 28
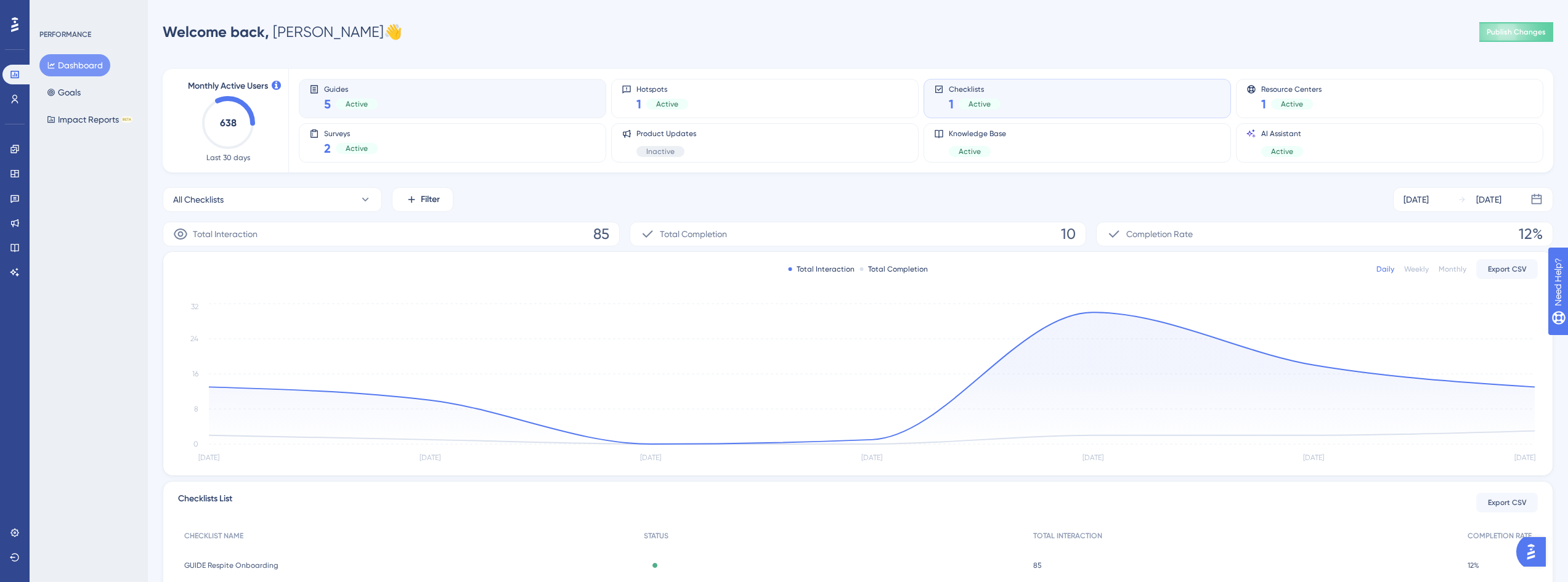
click at [544, 92] on div "Guides 5 Active" at bounding box center [452, 99] width 287 height 28
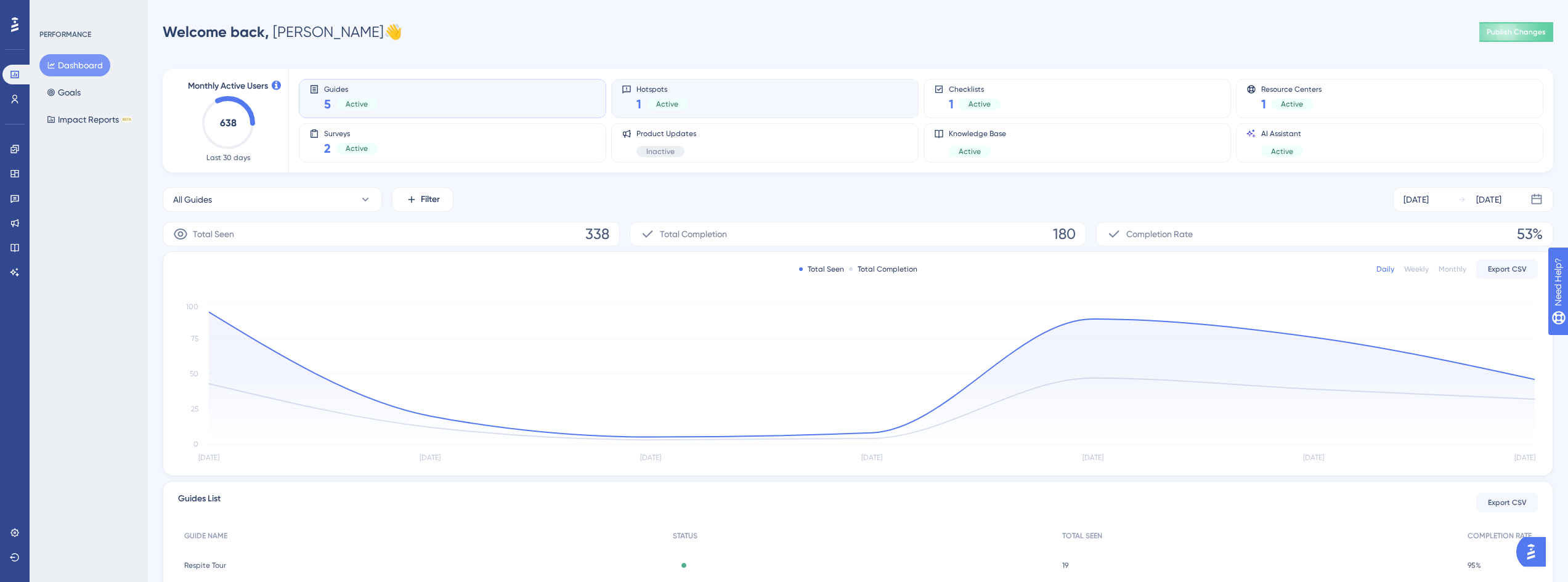
click at [802, 100] on div "Hotspots 1 Active" at bounding box center [765, 99] width 287 height 28
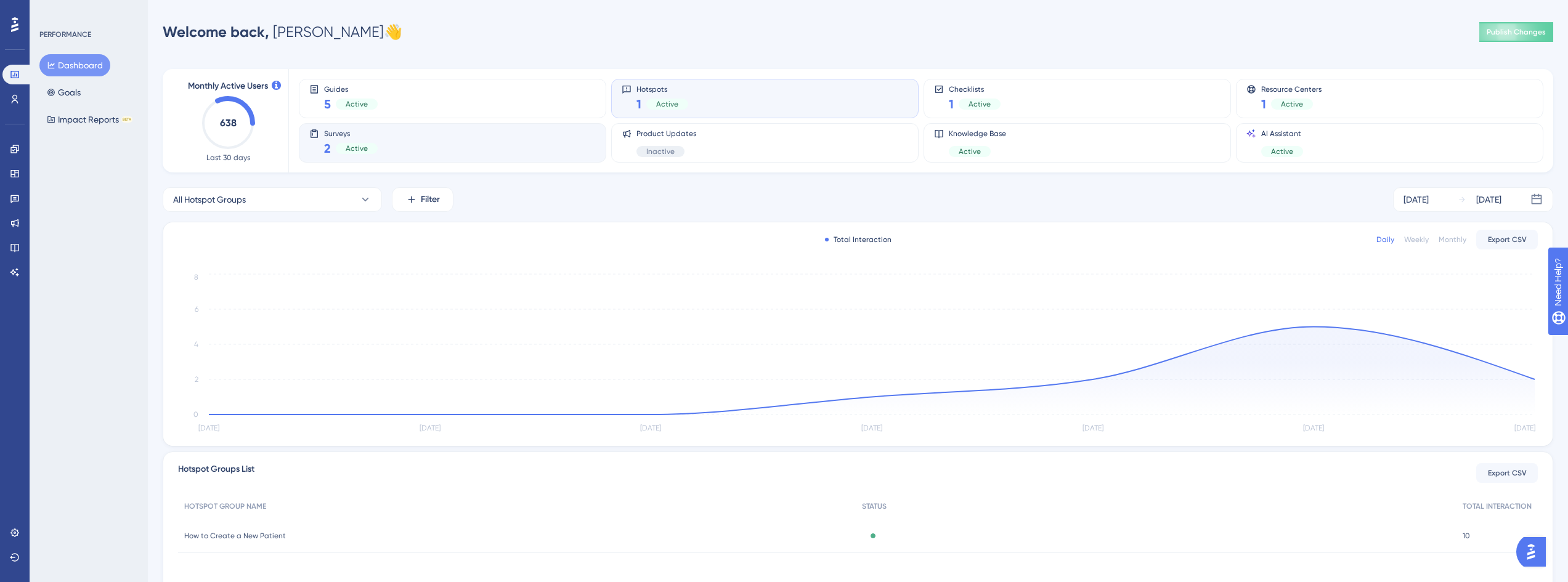
click at [374, 152] on div "Active" at bounding box center [356, 148] width 42 height 11
